Goal: Task Accomplishment & Management: Use online tool/utility

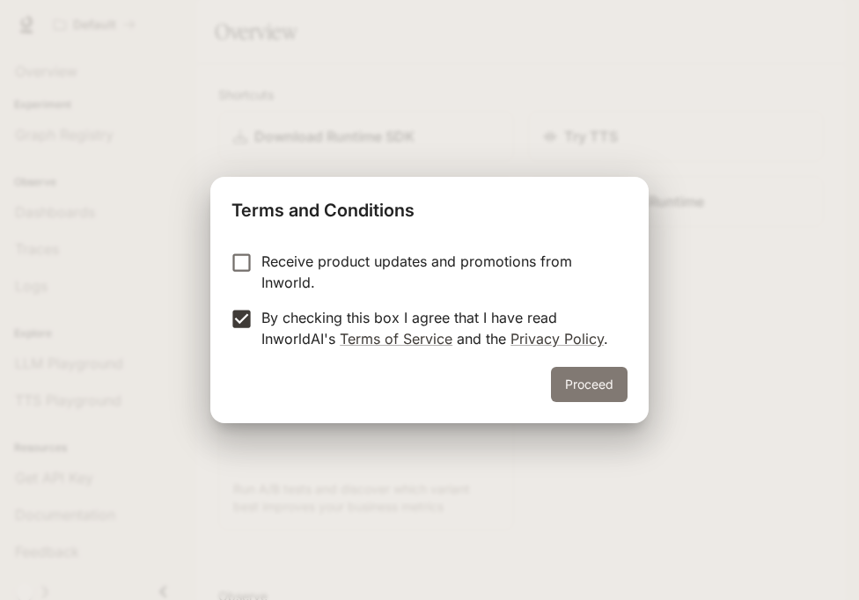
click at [580, 378] on button "Proceed" at bounding box center [589, 384] width 77 height 35
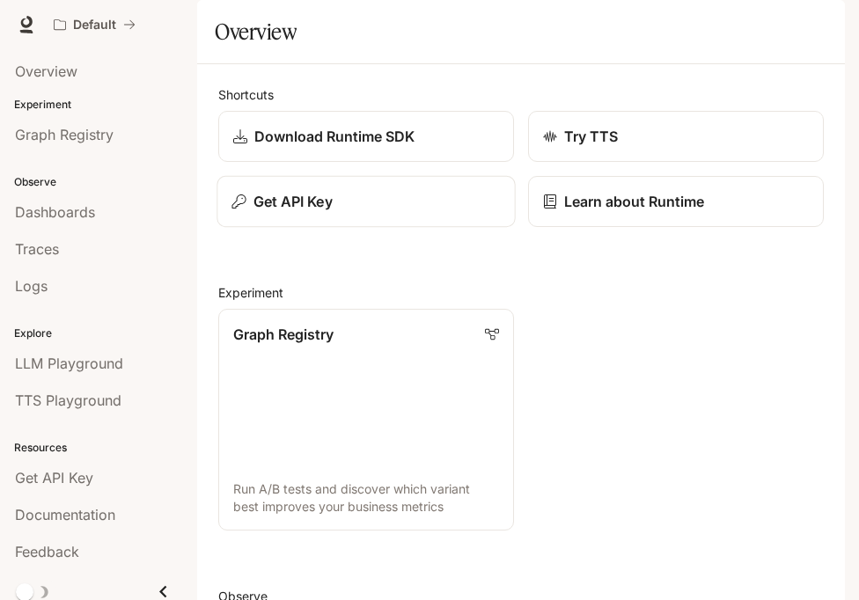
click at [285, 212] on p "Get API Key" at bounding box center [292, 201] width 79 height 21
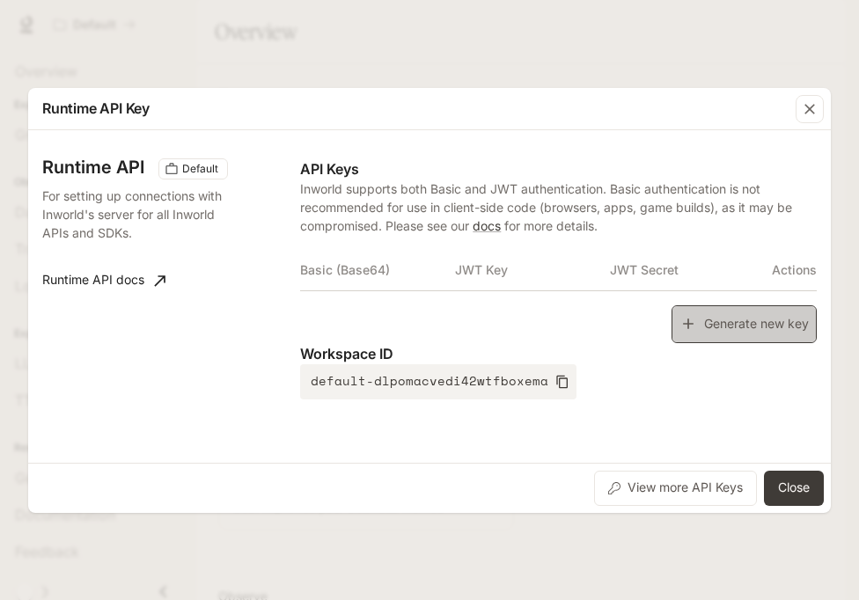
click at [752, 327] on button "Generate new key" at bounding box center [743, 324] width 145 height 38
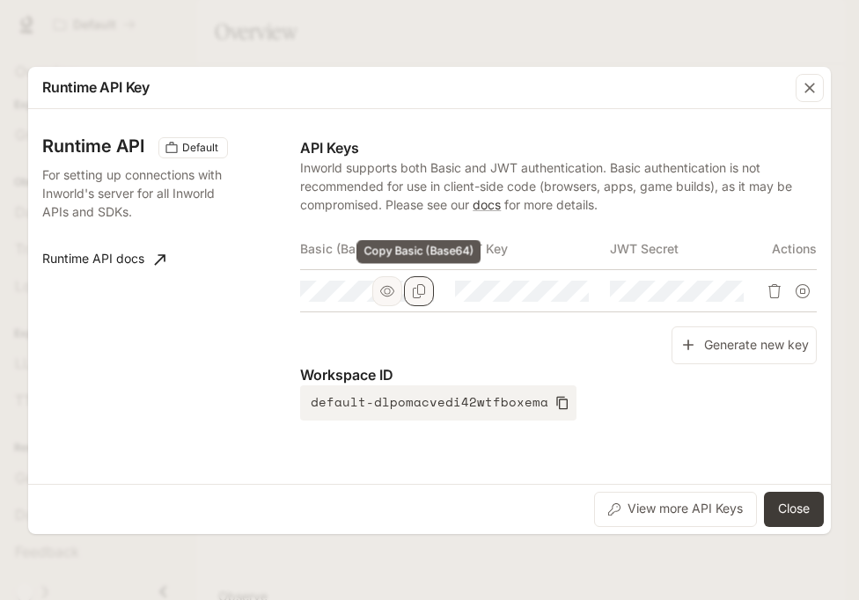
click at [422, 290] on icon "Copy Basic (Base64)" at bounding box center [419, 291] width 14 height 14
click at [775, 503] on button "Close" at bounding box center [794, 509] width 60 height 35
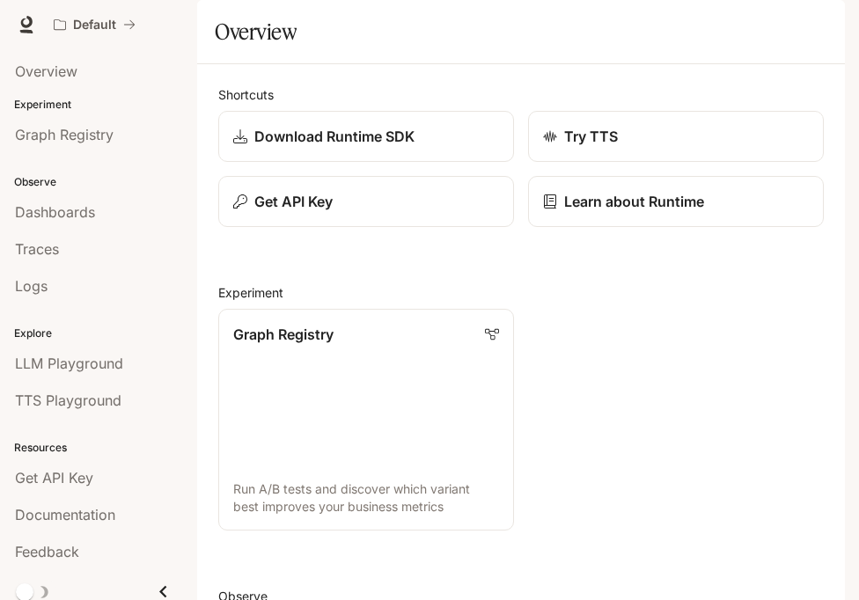
click at [825, 29] on icon "button" at bounding box center [820, 25] width 14 height 14
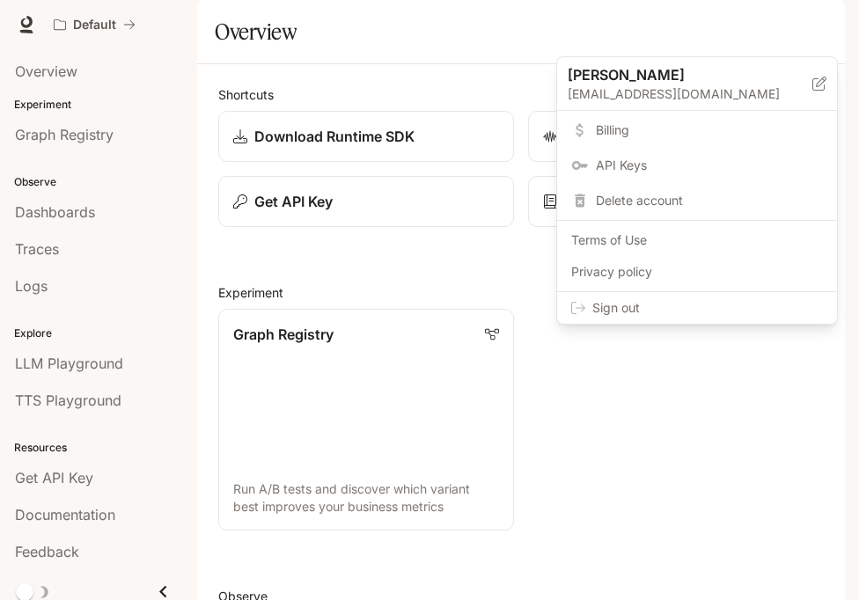
click at [741, 319] on div "Sign out" at bounding box center [697, 308] width 280 height 32
